Goal: Transaction & Acquisition: Purchase product/service

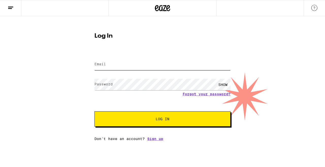
type input "[EMAIL_ADDRESS][DOMAIN_NAME]"
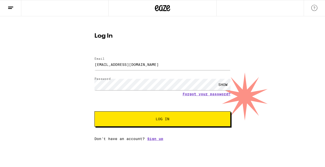
click at [114, 117] on button "Log In" at bounding box center [162, 118] width 136 height 15
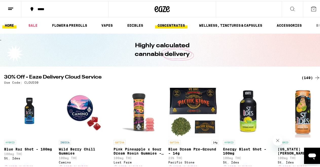
click at [173, 23] on link "CONCENTRATES" at bounding box center [171, 24] width 32 height 6
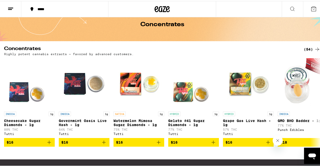
scroll to position [51, 0]
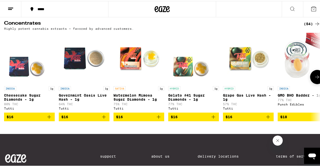
click at [315, 79] on icon at bounding box center [318, 76] width 6 height 6
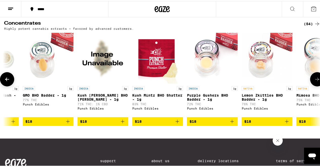
scroll to position [0, 257]
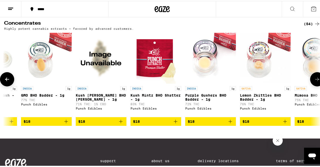
click at [315, 79] on icon at bounding box center [318, 78] width 6 height 6
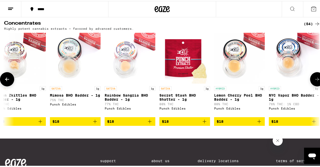
scroll to position [0, 514]
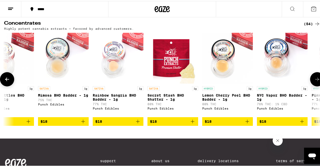
click at [315, 79] on icon at bounding box center [318, 78] width 6 height 6
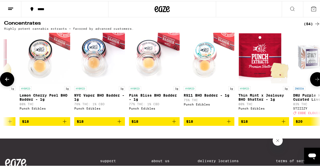
scroll to position [0, 771]
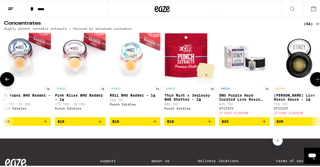
click at [315, 79] on icon at bounding box center [318, 78] width 6 height 6
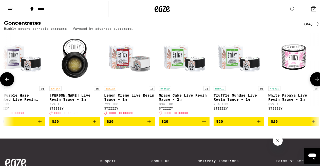
scroll to position [0, 1028]
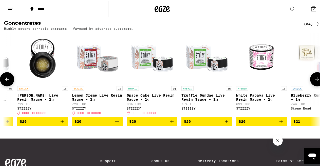
click at [315, 79] on icon at bounding box center [318, 78] width 6 height 6
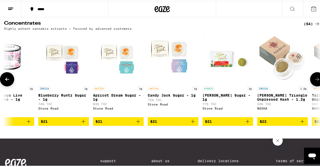
scroll to position [0, 1285]
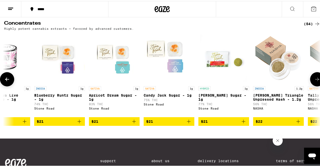
click at [315, 79] on icon at bounding box center [318, 78] width 6 height 6
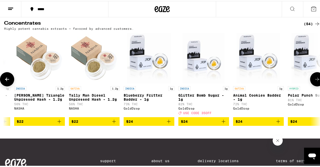
scroll to position [0, 1542]
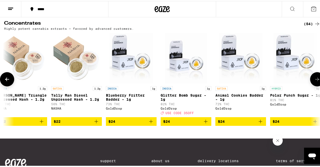
click at [315, 79] on icon at bounding box center [318, 78] width 6 height 6
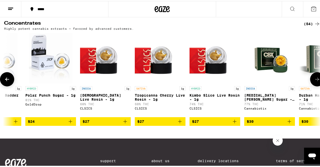
scroll to position [0, 1799]
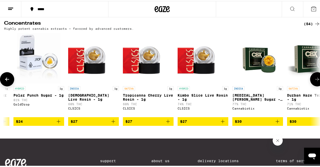
click at [315, 79] on icon at bounding box center [318, 78] width 6 height 6
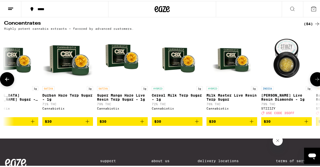
scroll to position [0, 2055]
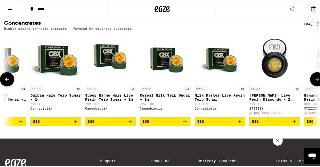
click at [315, 79] on icon at bounding box center [318, 78] width 6 height 6
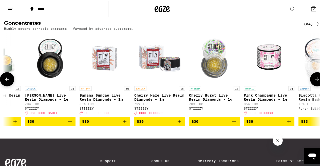
scroll to position [0, 2312]
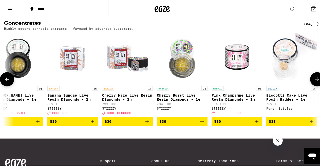
click at [315, 79] on icon at bounding box center [318, 78] width 6 height 6
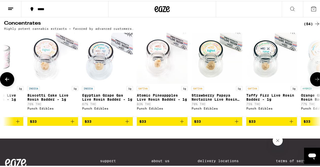
scroll to position [0, 2569]
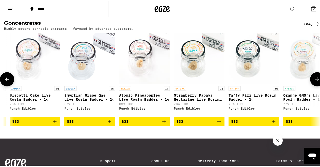
click at [315, 79] on icon at bounding box center [318, 78] width 6 height 6
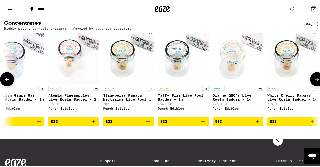
scroll to position [0, 2646]
